Goal: Task Accomplishment & Management: Manage account settings

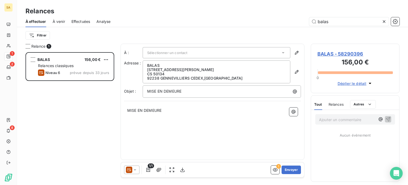
scroll to position [129, 84]
click at [384, 21] on icon at bounding box center [383, 21] width 5 height 5
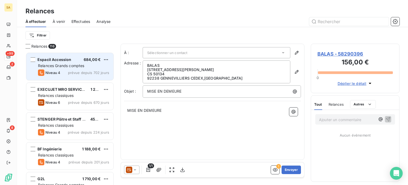
click at [78, 67] on span "Relances Grands comptes" at bounding box center [61, 65] width 46 height 5
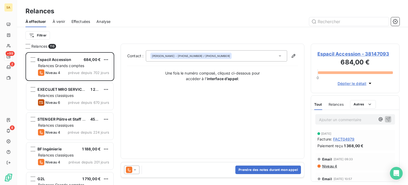
click at [281, 56] on icon at bounding box center [279, 55] width 5 height 5
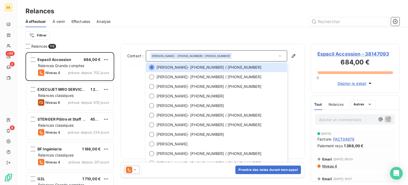
click at [296, 135] on div "Contact : [PERSON_NAME] - [PHONE_NUMBER] / [PHONE_NUMBER] [PERSON_NAME] - [PHON…" at bounding box center [212, 101] width 171 height 102
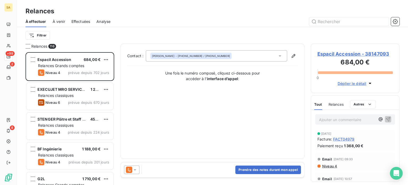
click at [278, 56] on icon at bounding box center [279, 55] width 5 height 5
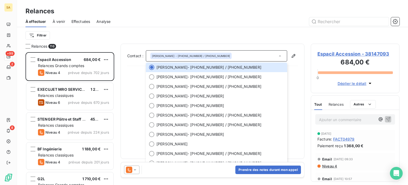
click at [295, 77] on div "Une fois le numéro composé, cliquez ci-dessous pour accéder à l’ interface d’ap…" at bounding box center [212, 75] width 171 height 11
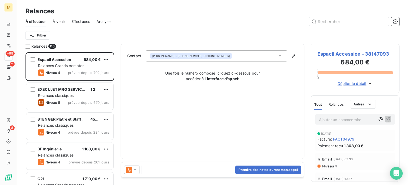
click at [327, 165] on span "Niveau 4" at bounding box center [329, 166] width 15 height 4
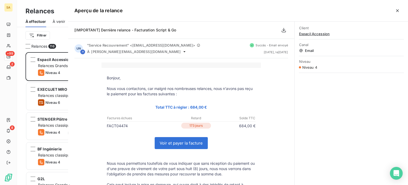
scroll to position [129, 84]
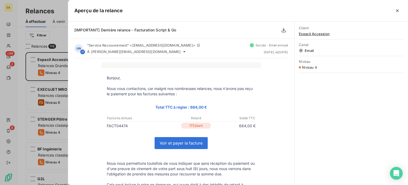
click at [397, 11] on icon "button" at bounding box center [397, 10] width 5 height 5
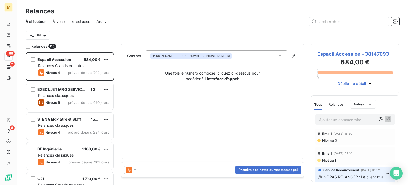
scroll to position [53, 0]
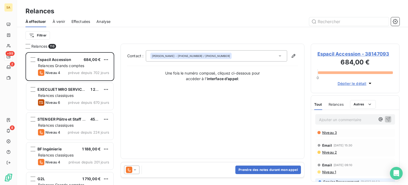
click at [326, 151] on span "Niveau 2" at bounding box center [329, 152] width 15 height 4
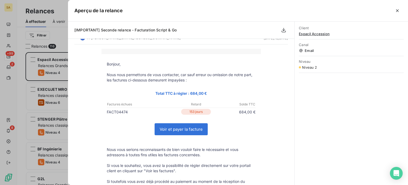
scroll to position [0, 0]
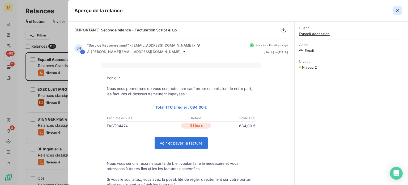
click at [398, 10] on icon "button" at bounding box center [397, 10] width 5 height 5
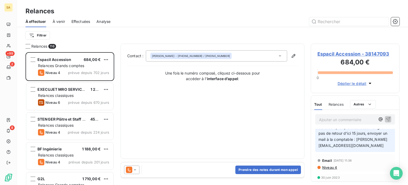
scroll to position [159, 0]
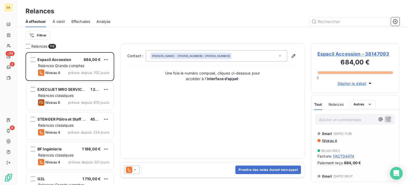
click at [333, 138] on span "Niveau 4" at bounding box center [329, 140] width 15 height 4
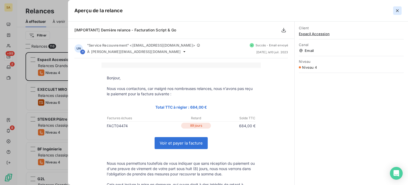
click at [398, 10] on icon "button" at bounding box center [397, 10] width 5 height 5
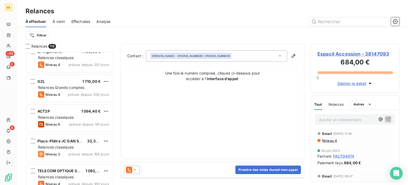
scroll to position [106, 0]
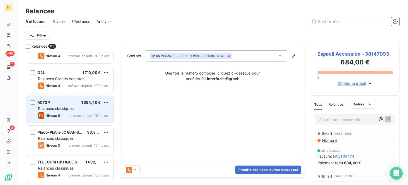
click at [54, 101] on div "ACT2P 1 094,40 €" at bounding box center [73, 102] width 71 height 5
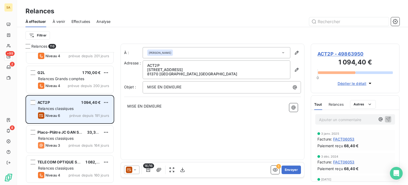
click at [55, 121] on div "ACT2P 1 094,40 € Relances classiques Niveau 6 prévue depuis 191 jours" at bounding box center [69, 109] width 87 height 27
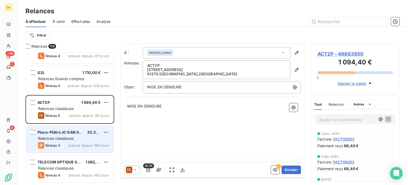
click at [57, 136] on span "Relances classiques" at bounding box center [56, 138] width 36 height 5
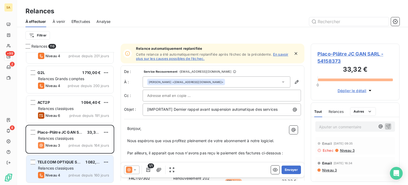
click at [57, 162] on span "TELECOM OPTIQUE SERVICES" at bounding box center [65, 161] width 56 height 5
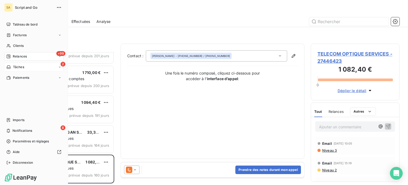
click at [6, 67] on div "2 Tâches" at bounding box center [33, 67] width 59 height 9
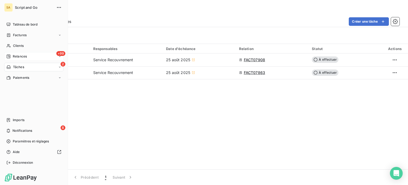
click at [9, 52] on div "+99 Relances" at bounding box center [33, 56] width 59 height 9
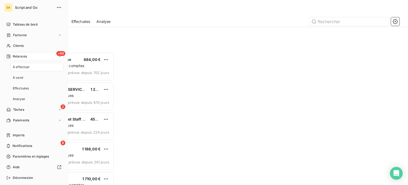
scroll to position [129, 84]
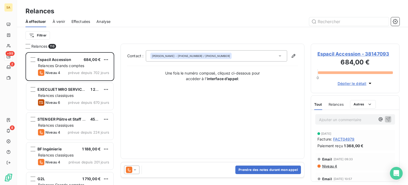
click at [56, 21] on span "À venir" at bounding box center [59, 21] width 12 height 5
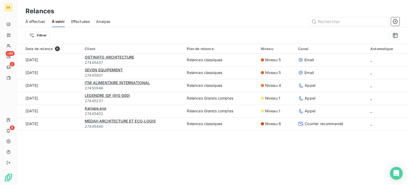
click at [78, 22] on span "Effectuées" at bounding box center [80, 21] width 19 height 5
